Goal: Check status

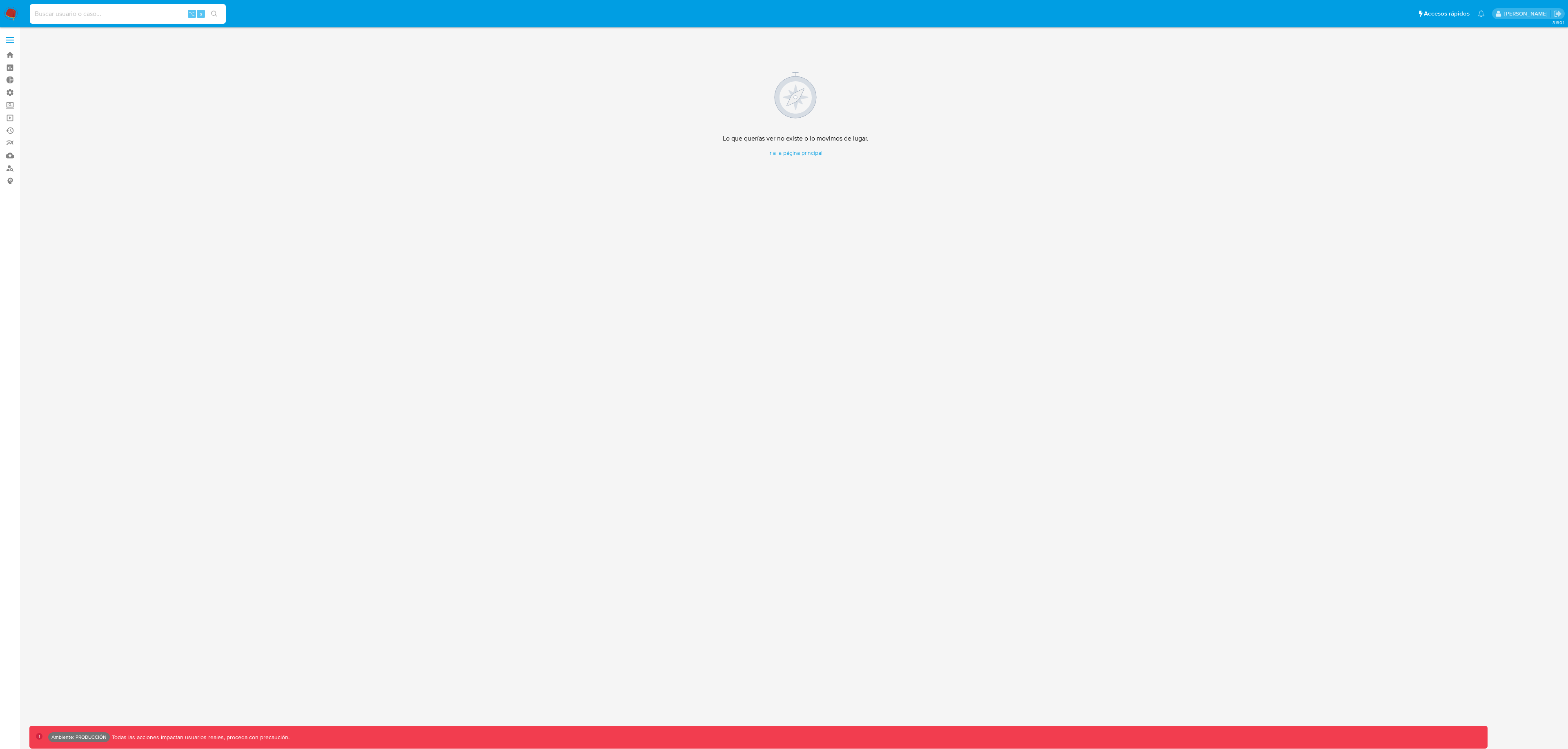
click at [141, 11] on input at bounding box center [128, 13] width 196 height 10
paste input "1701499797"
type input "1701499797"
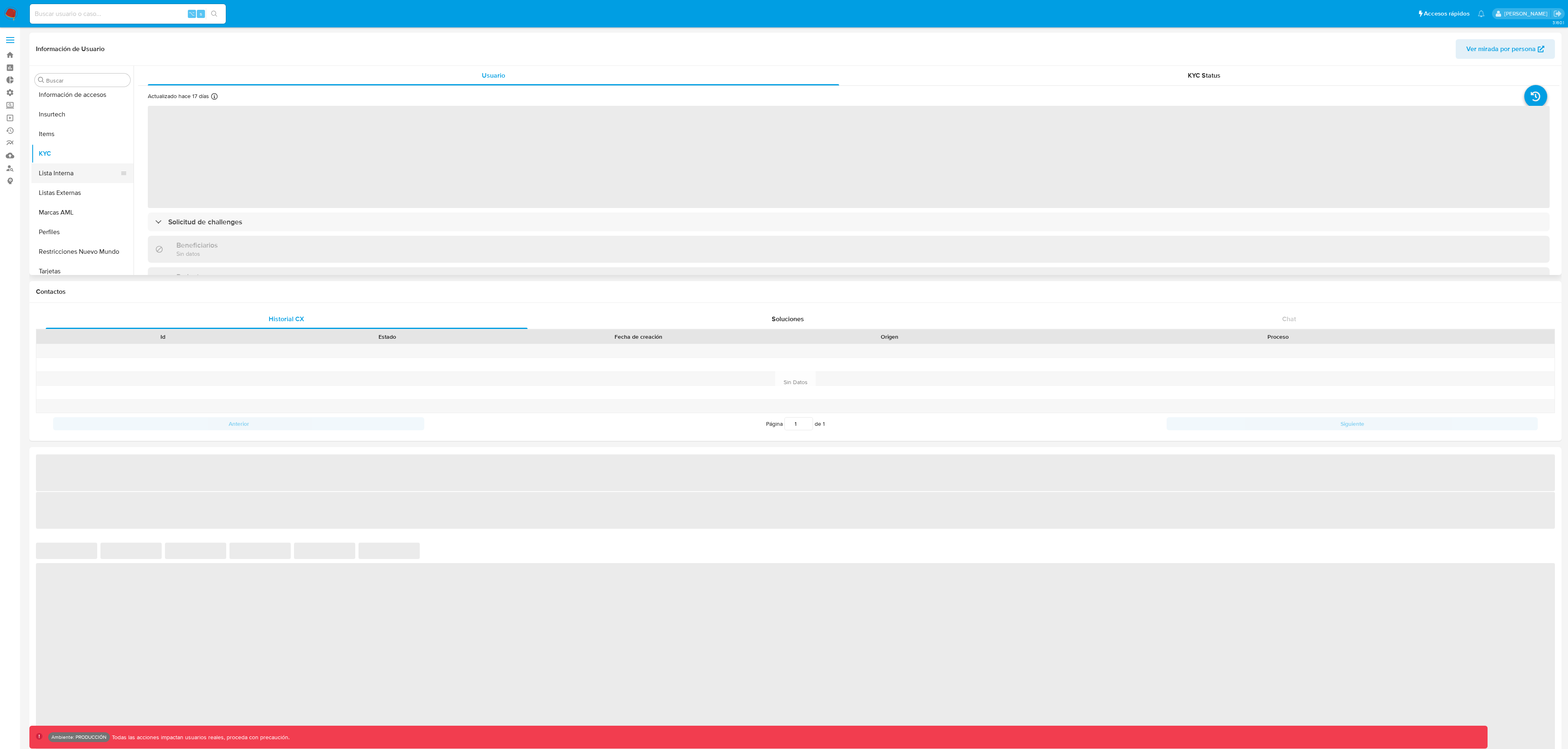
scroll to position [384, 0]
select select "10"
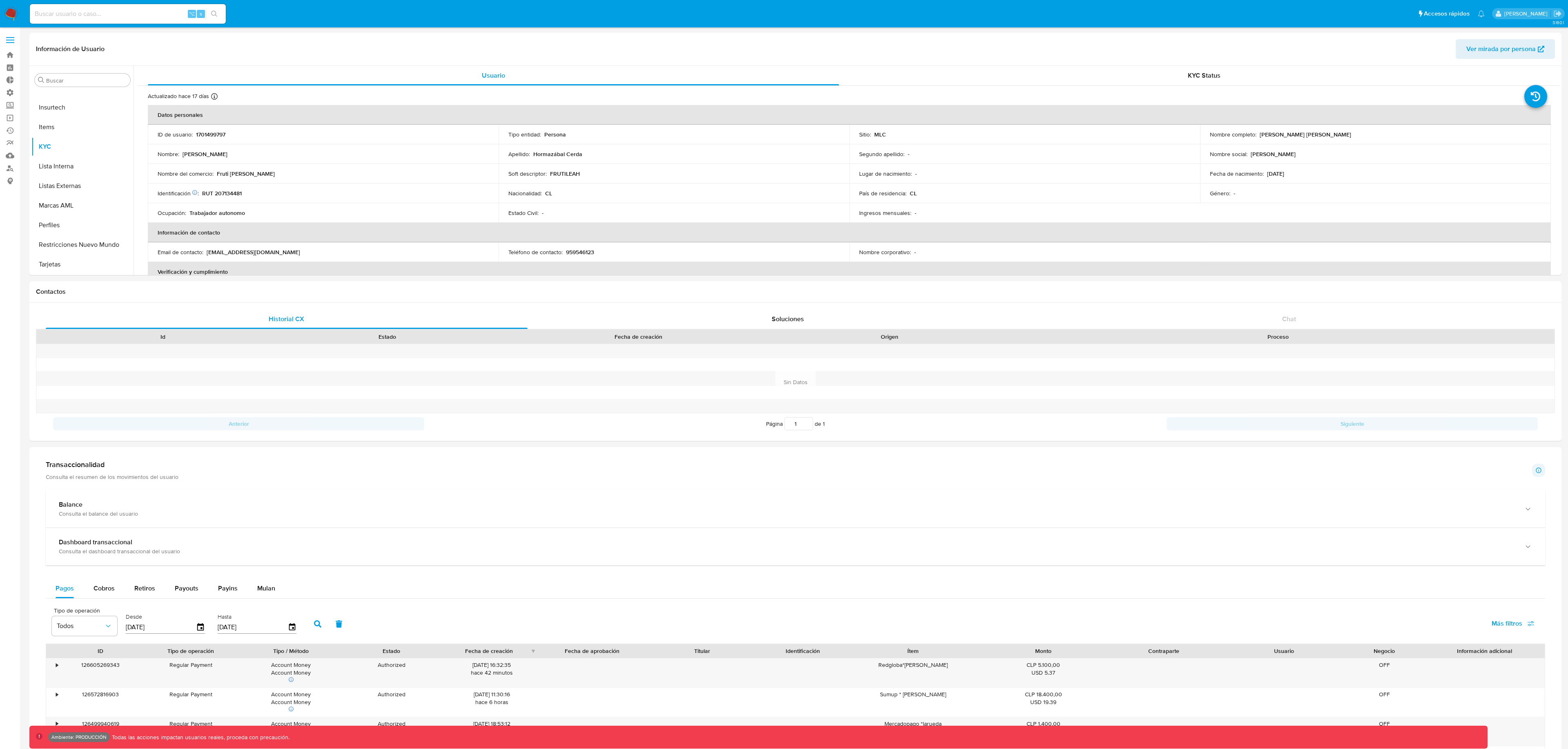
click at [138, 12] on input at bounding box center [128, 13] width 196 height 10
paste input "2305591972"
type input "2305591972"
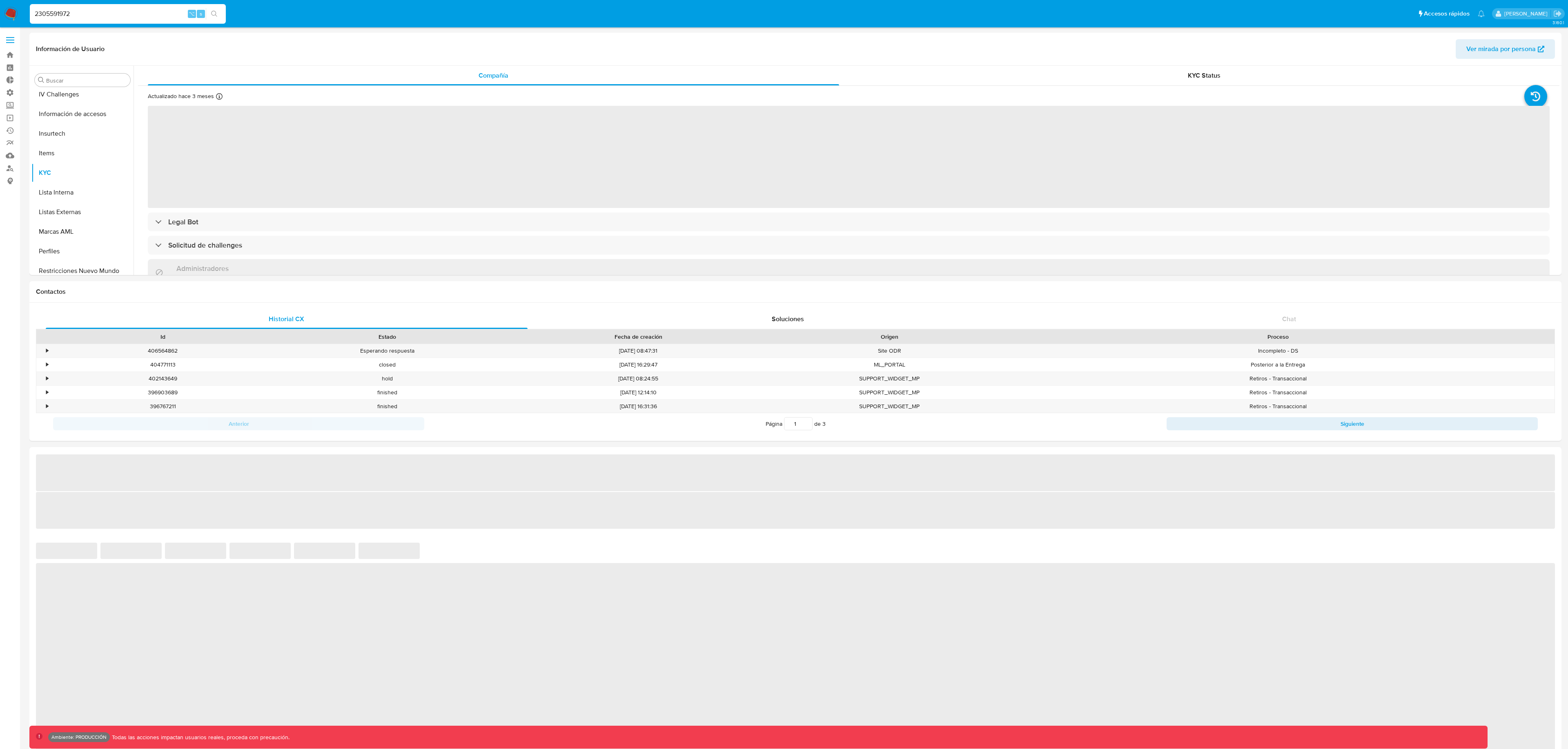
scroll to position [384, 0]
select select "10"
